Goal: Navigation & Orientation: Understand site structure

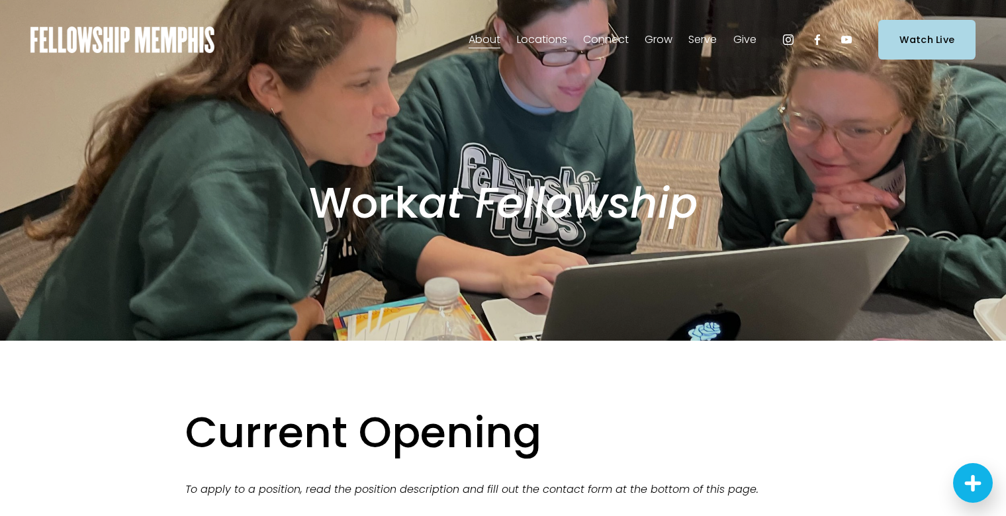
click at [0, 0] on span "Our Values" at bounding box center [0, 0] width 0 height 0
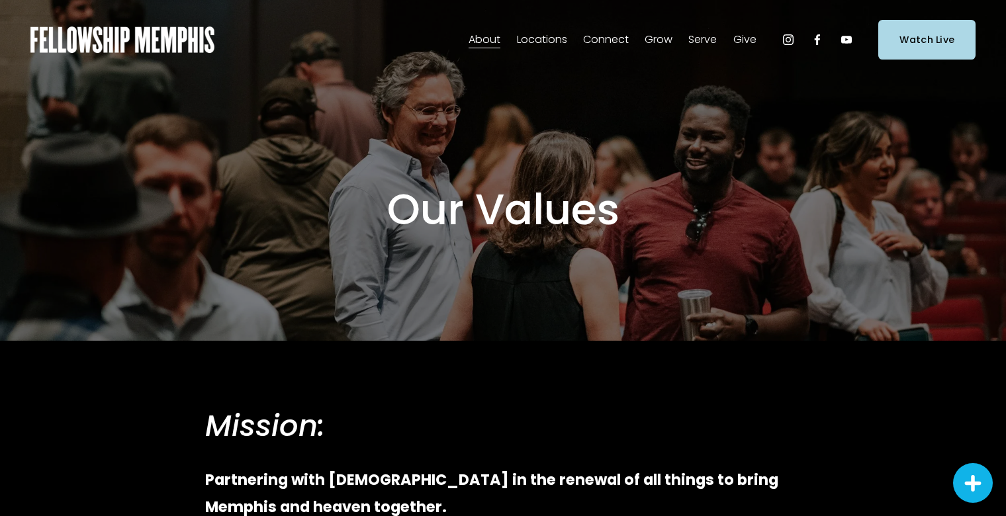
click at [0, 0] on span "Our Values" at bounding box center [0, 0] width 0 height 0
